Goal: Task Accomplishment & Management: Complete application form

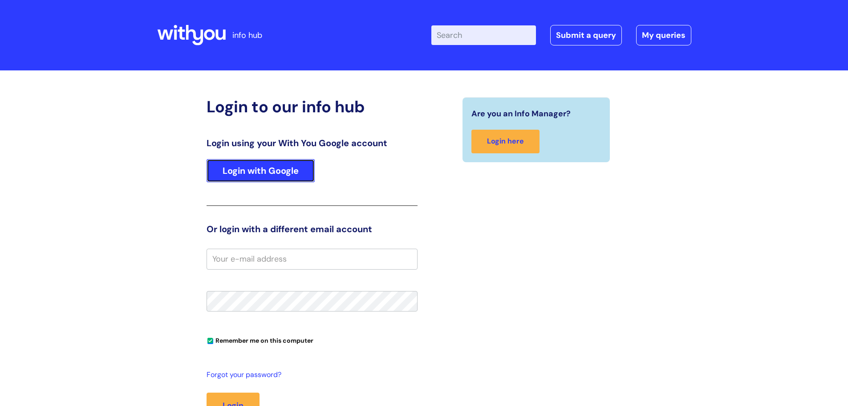
click at [249, 168] on link "Login with Google" at bounding box center [261, 170] width 108 height 23
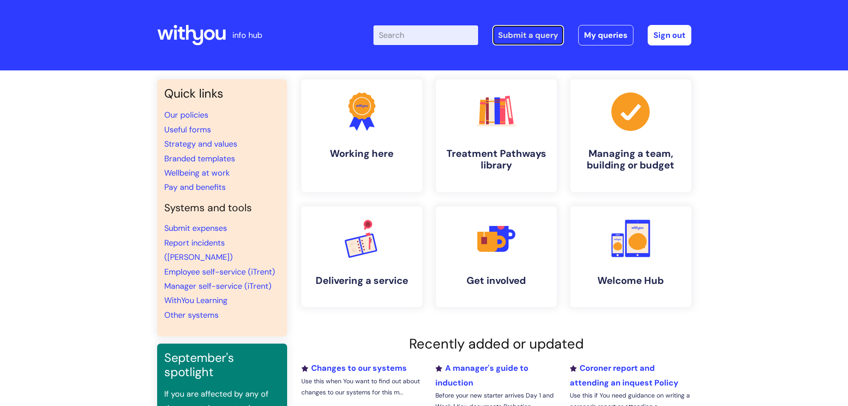
click at [531, 32] on link "Submit a query" at bounding box center [529, 35] width 72 height 20
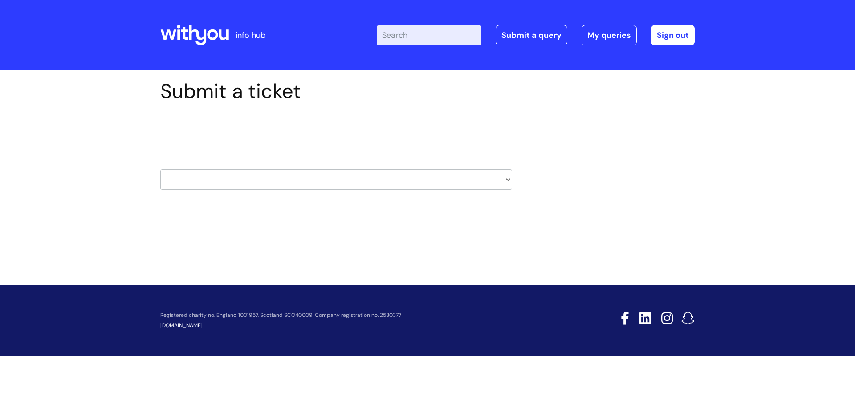
click at [505, 179] on select "HR / People IT and Support Clinical Drug Alerts Finance Accounts Data Support T…" at bounding box center [336, 179] width 352 height 20
select select "it_and_support"
click at [160, 169] on select "HR / People IT and Support Clinical Drug Alerts Finance Accounts Data Support T…" at bounding box center [336, 179] width 352 height 20
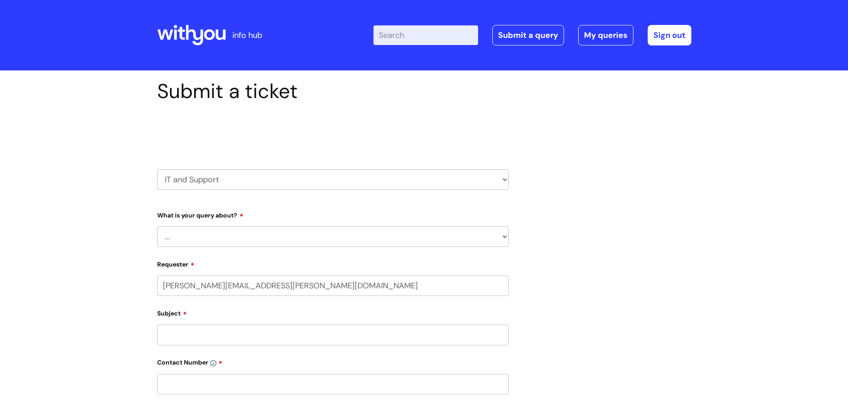
click at [505, 237] on select "... Mobile Phone Reset & MFA Accounts, Starters and Leavers IT Hardware issue I…" at bounding box center [333, 236] width 352 height 20
select select "Mobile Phone Reset & MFA"
click at [157, 226] on select "... Mobile Phone Reset & MFA Accounts, Starters and Leavers IT Hardware issue I…" at bounding box center [333, 236] width 352 height 20
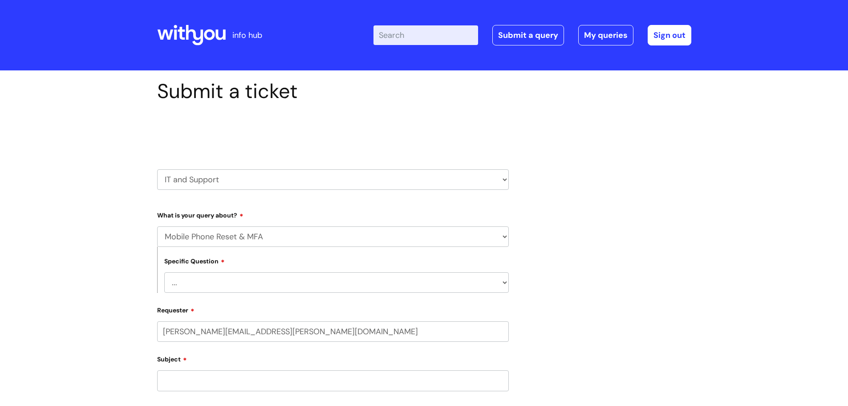
click at [242, 284] on select "... Support with Mobile Phone Reset & MFA" at bounding box center [336, 282] width 345 height 20
select select "Support with Mobile Phone Reset & MFA"
click at [164, 272] on select "... Support with Mobile Phone Reset & MFA" at bounding box center [336, 282] width 345 height 20
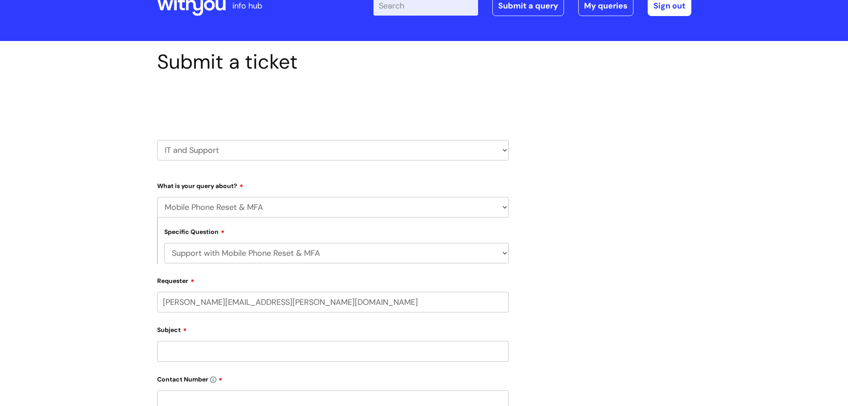
scroll to position [45, 0]
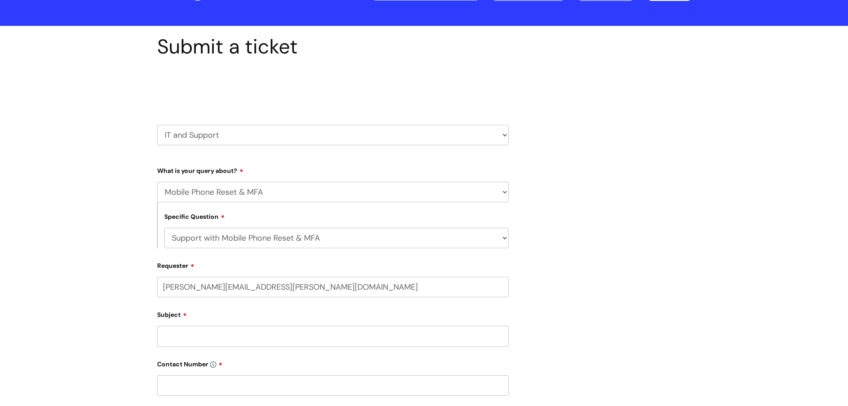
click at [197, 336] on input "Subject" at bounding box center [333, 336] width 352 height 20
type input "M"
type input "Lost Phone - MFA"
click at [188, 387] on input "text" at bounding box center [333, 385] width 352 height 20
paste input "07974601179"
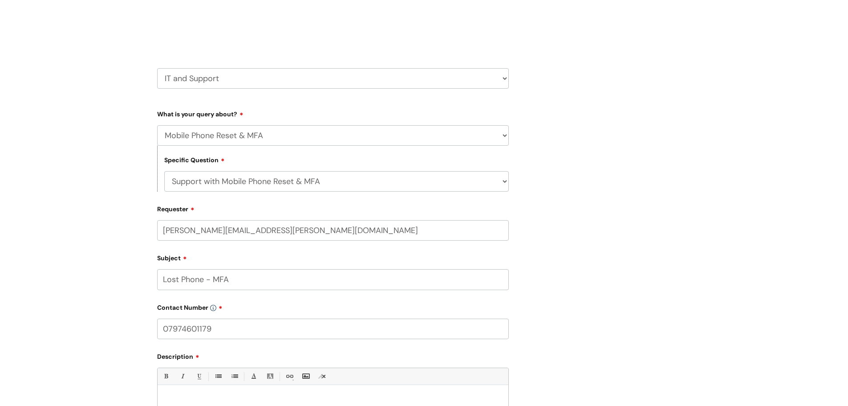
scroll to position [134, 0]
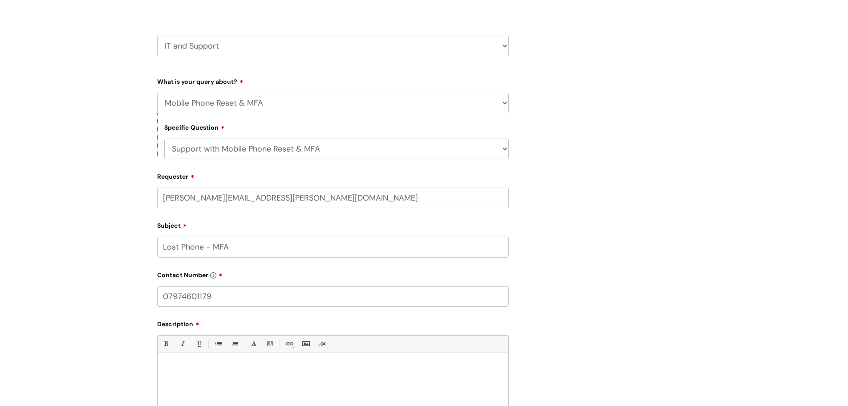
type input "07974601179"
click at [168, 368] on p at bounding box center [333, 368] width 338 height 8
click at [319, 386] on p "One of our staff, Andrea Burns, has misplaced her mobile" at bounding box center [333, 384] width 338 height 8
click at [298, 383] on p "One of our staff, Andrea Burns, has misplaced her mobile" at bounding box center [333, 384] width 338 height 8
click at [342, 382] on p "One of our staff, Andrea Burns, has misplaced her work mobile" at bounding box center [333, 384] width 338 height 8
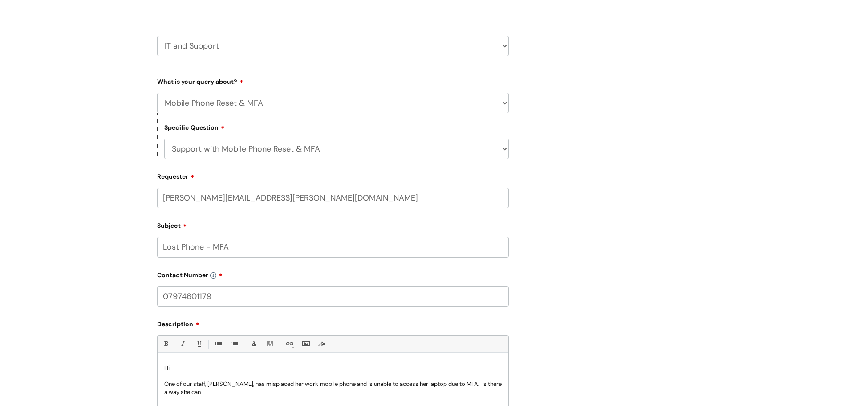
click at [204, 394] on p "One of our staff, Andrea Burns, has misplaced her work mobile phone and is unab…" at bounding box center [333, 388] width 338 height 16
drag, startPoint x: 479, startPoint y: 382, endPoint x: 486, endPoint y: 388, distance: 9.4
click at [486, 388] on p "One of our staff, Andrea Burns, has misplaced her work mobile phone and is unab…" at bounding box center [333, 388] width 338 height 16
click at [173, 387] on p "One of our staff, Andrea Burns, has misplaced her work mobile phone and is unab…" at bounding box center [333, 388] width 338 height 16
click at [174, 391] on p "One of our staff, Andrea Burns, has misplaced her work mobile phone and is unab…" at bounding box center [333, 388] width 338 height 16
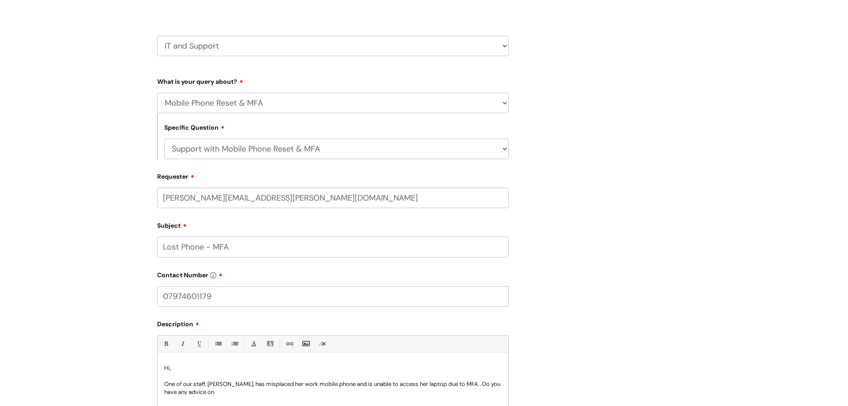
click at [228, 394] on p "One of our staff, Andrea Burns, has misplaced her work mobile phone and is unab…" at bounding box center [333, 388] width 338 height 16
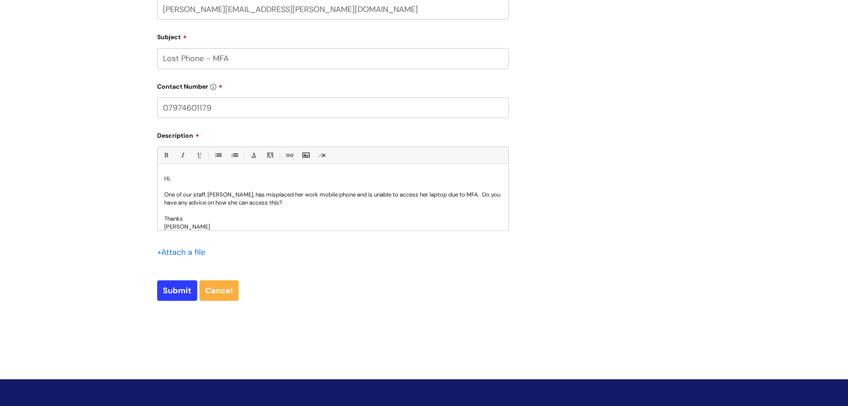
scroll to position [325, 0]
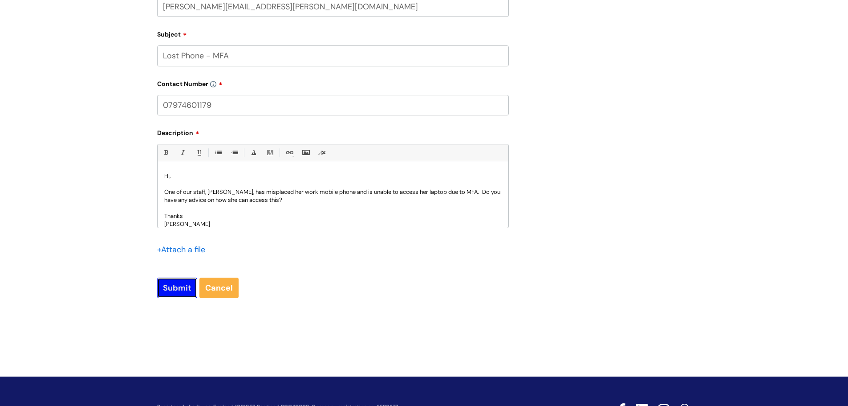
click at [161, 282] on input "Submit" at bounding box center [177, 287] width 40 height 20
type input "Please Wait..."
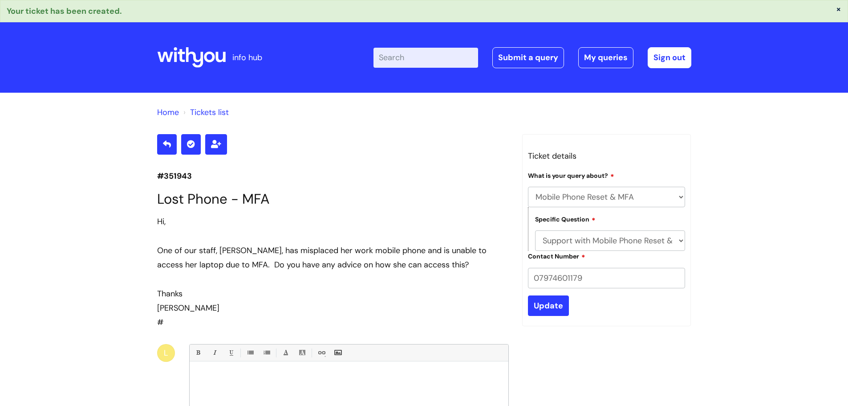
select select "Mobile Phone Reset & MFA"
select select "Support with Mobile Phone Reset & MFA"
